Goal: Navigation & Orientation: Find specific page/section

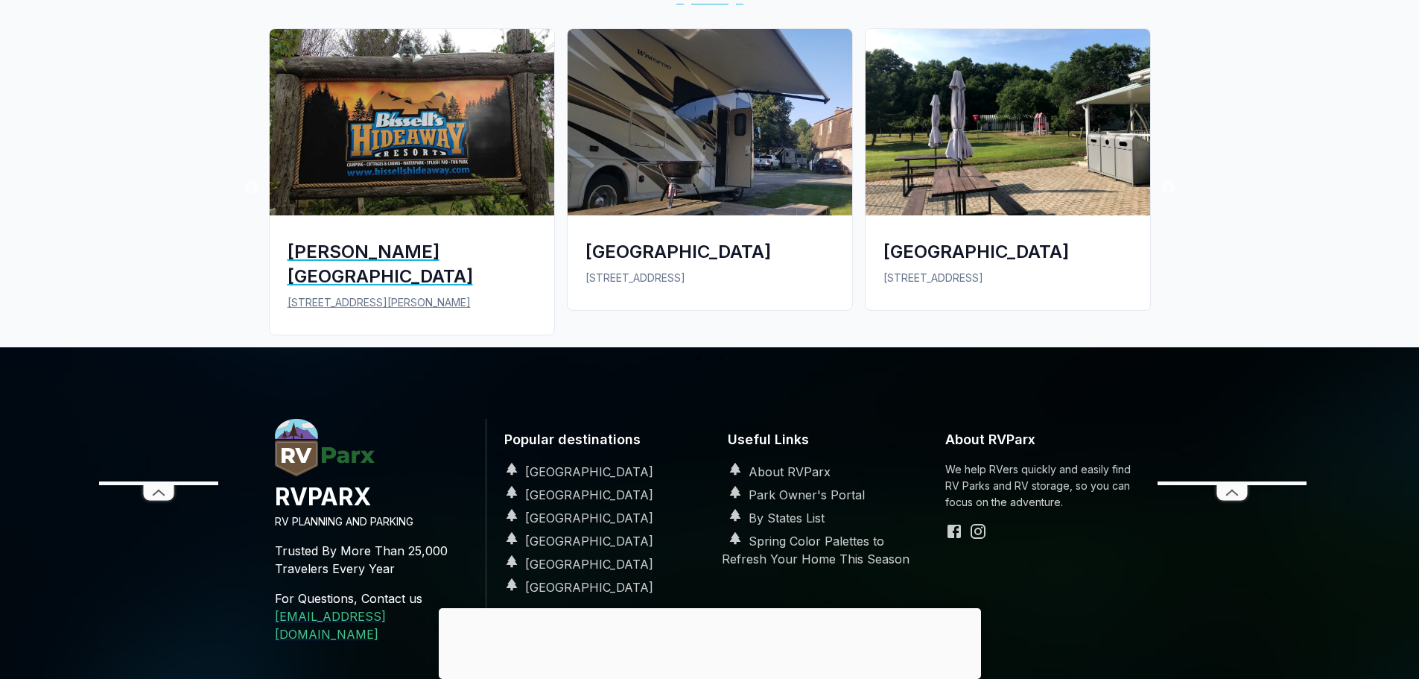
scroll to position [1639, 0]
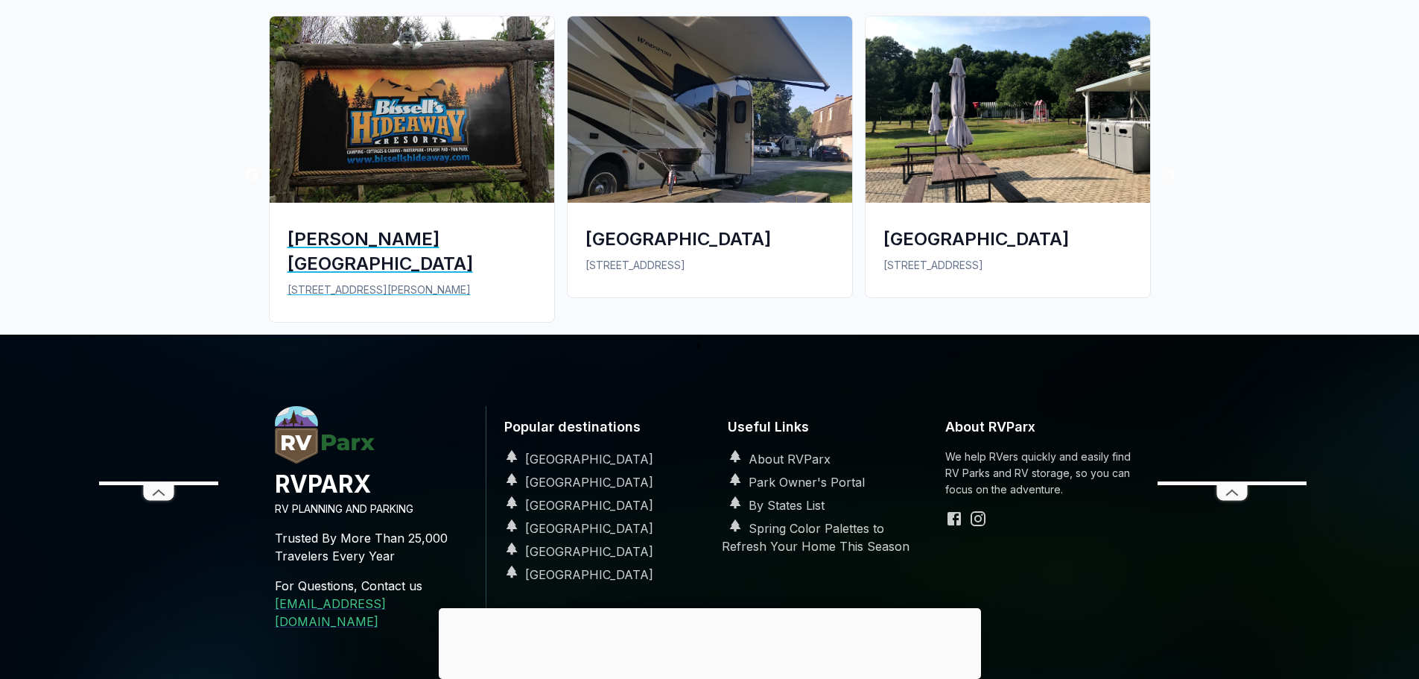
click at [346, 226] on div "[PERSON_NAME] [GEOGRAPHIC_DATA]" at bounding box center [412, 250] width 249 height 49
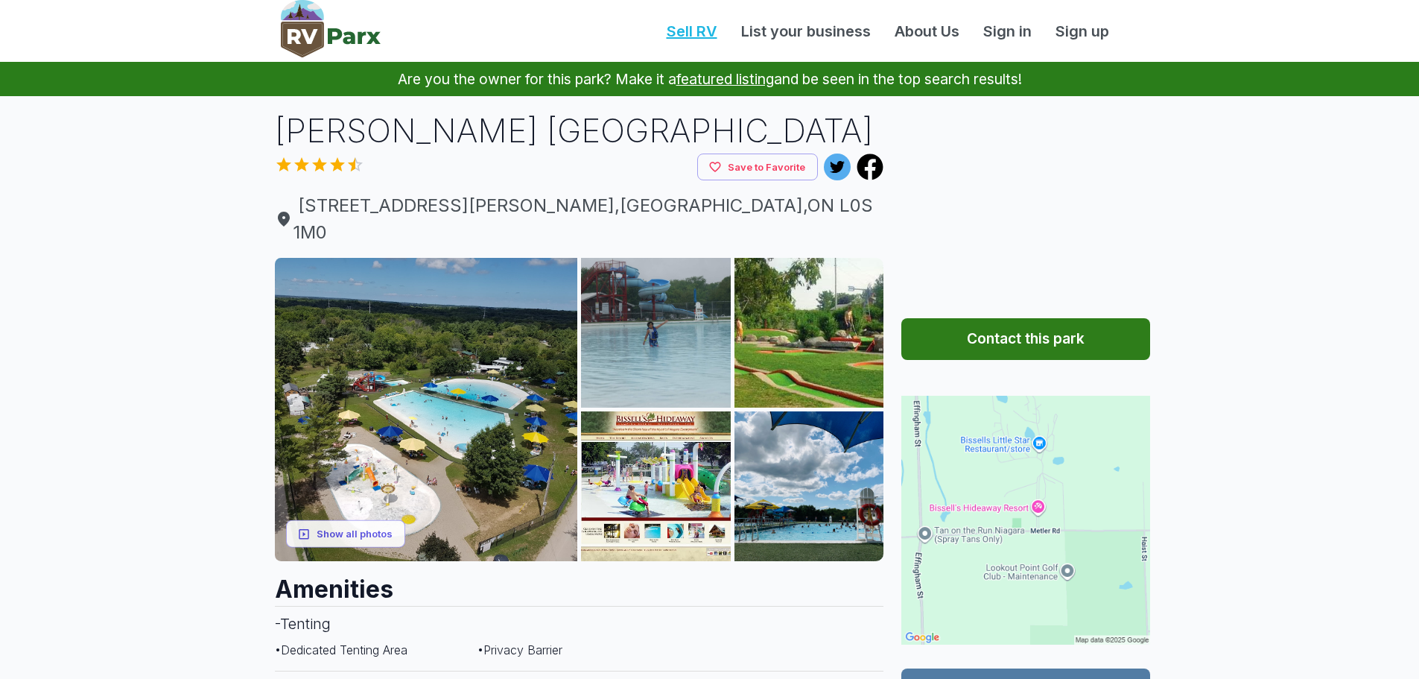
click at [690, 33] on link "Sell RV" at bounding box center [692, 31] width 74 height 22
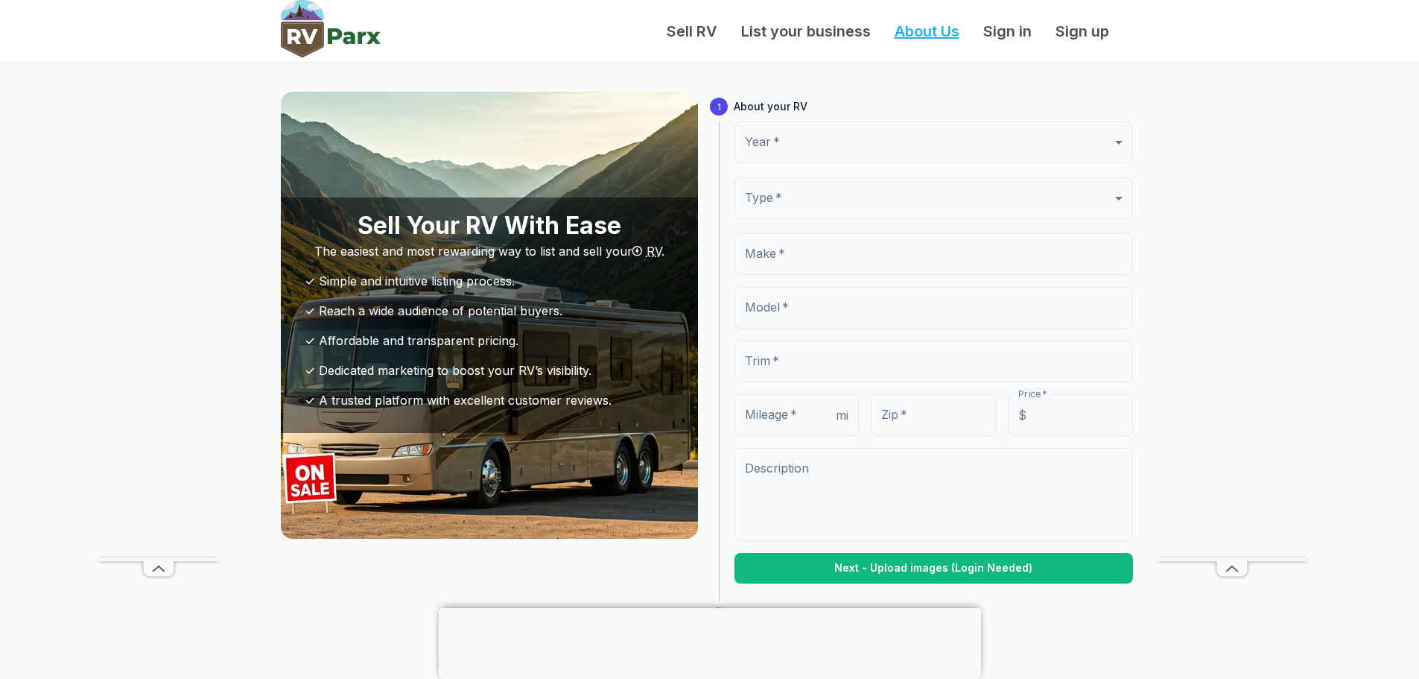
click at [927, 30] on link "About Us" at bounding box center [927, 31] width 89 height 22
